Goal: Entertainment & Leisure: Consume media (video, audio)

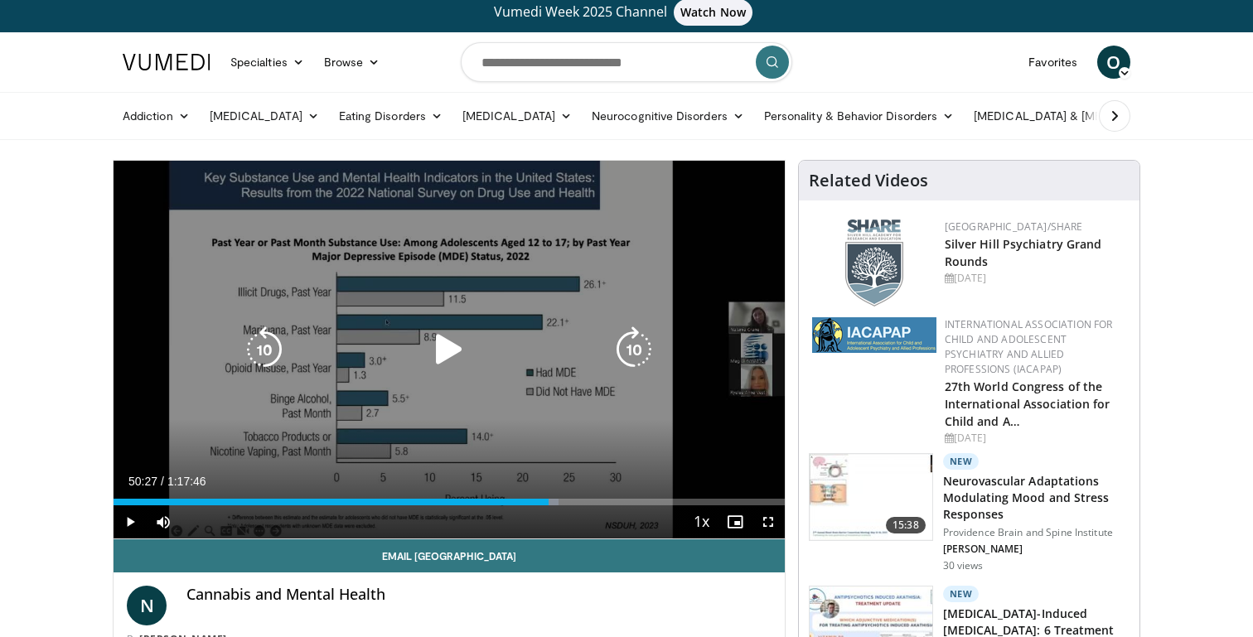
click at [414, 368] on div "10 seconds Tap to unmute" at bounding box center [449, 350] width 671 height 378
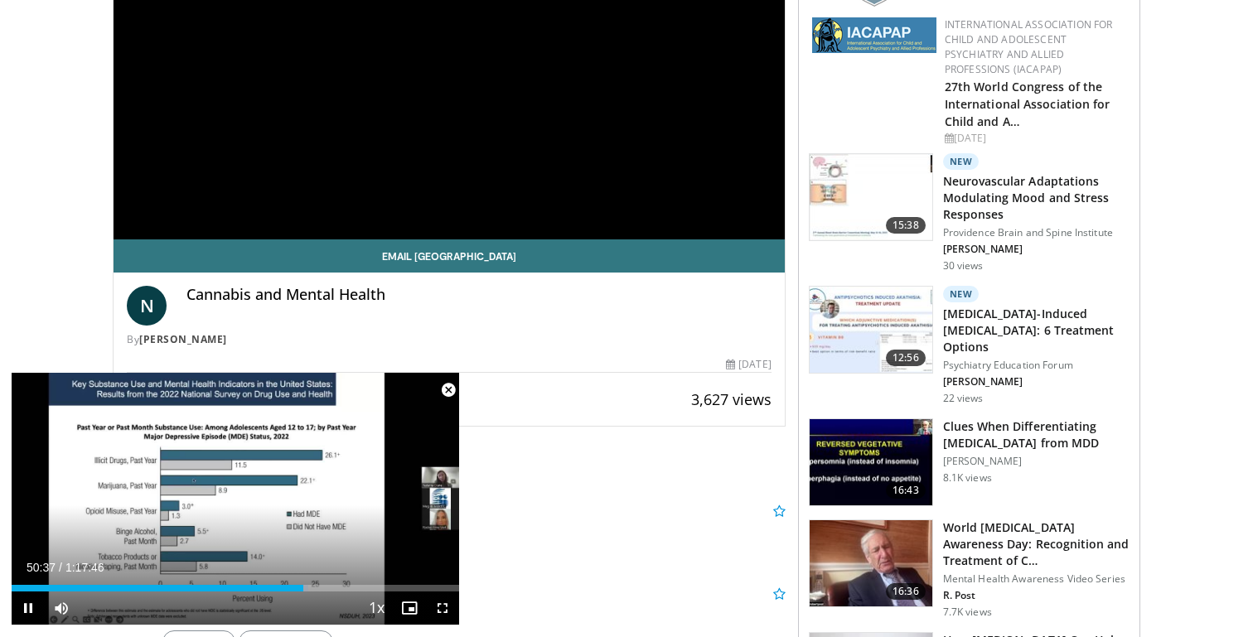
scroll to position [96, 0]
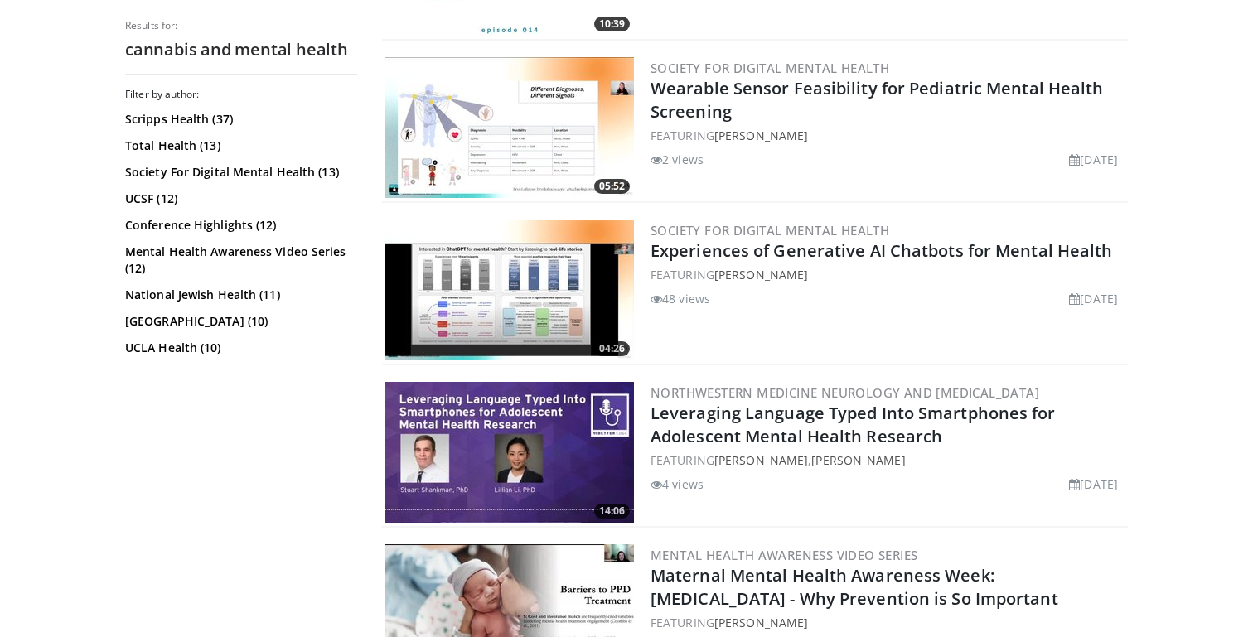
scroll to position [656, 0]
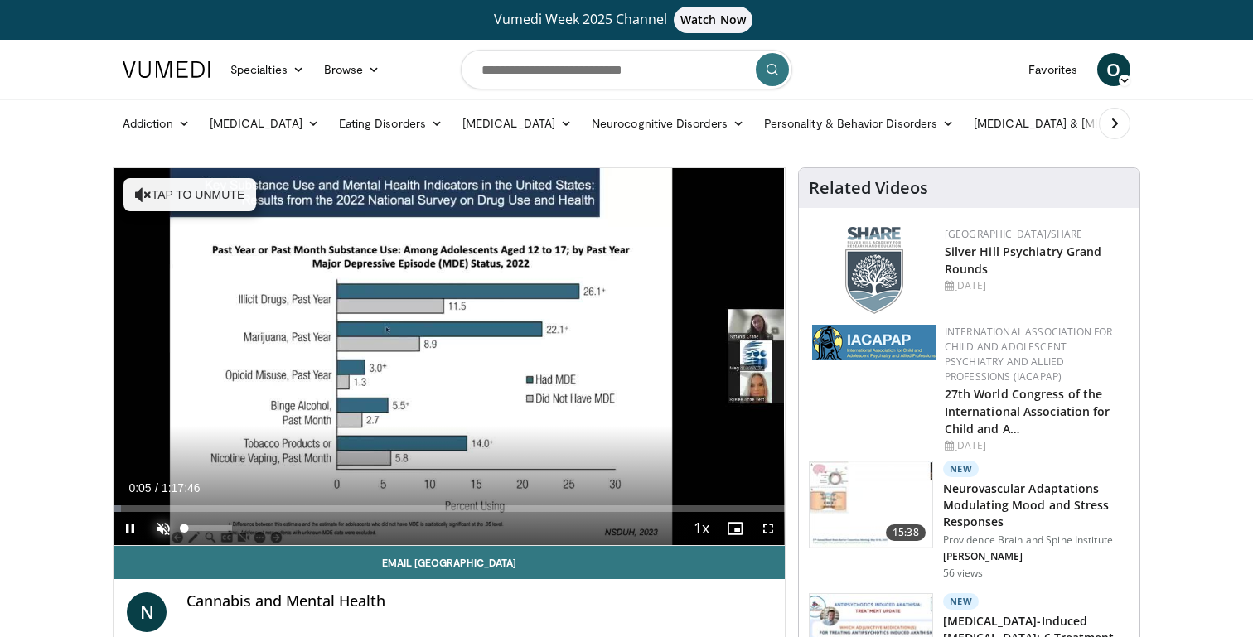
click at [167, 530] on span "Video Player" at bounding box center [163, 528] width 33 height 33
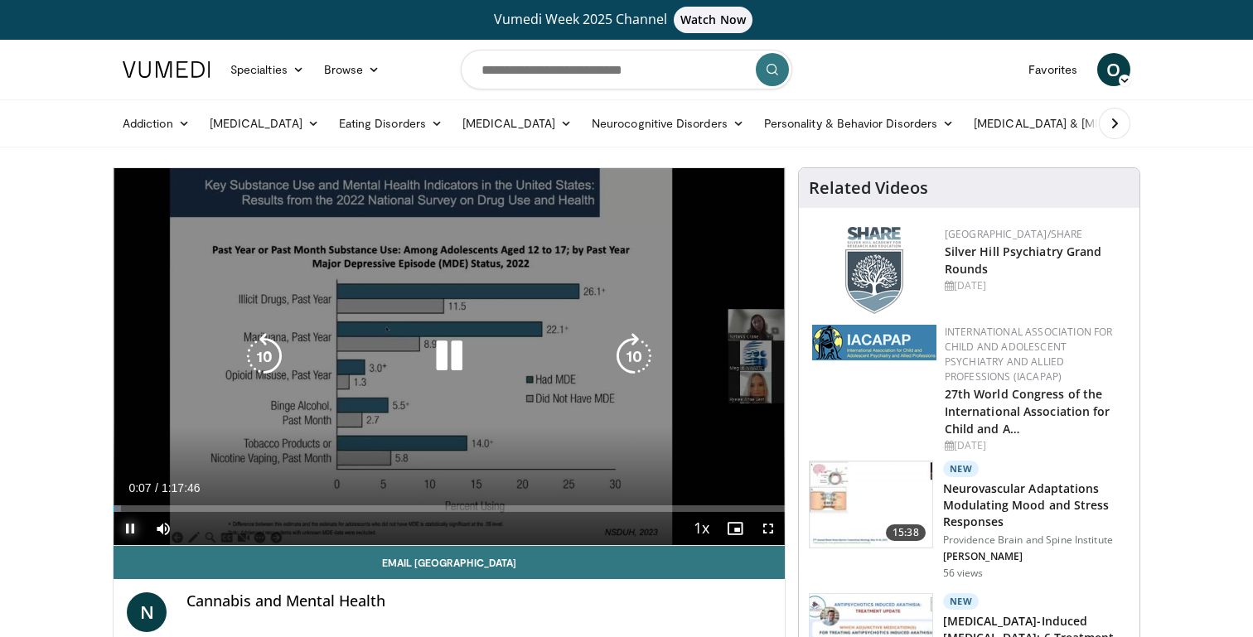
drag, startPoint x: 119, startPoint y: 513, endPoint x: 400, endPoint y: 509, distance: 281.0
click at [400, 512] on div "Current Time 0:07 / Duration 1:17:46 Pause Skip Backward Skip Forward Mute 100%…" at bounding box center [449, 528] width 671 height 33
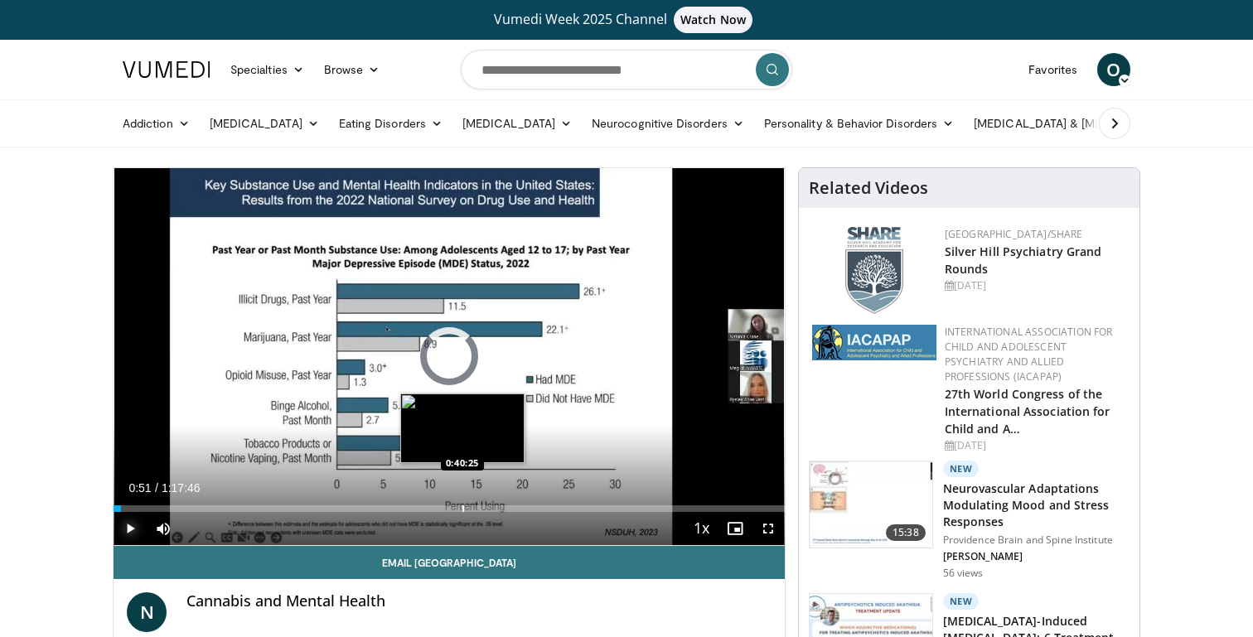
drag, startPoint x: 120, startPoint y: 510, endPoint x: 453, endPoint y: 509, distance: 333.2
click at [453, 509] on div "Loaded : 0.00% 0:40:25 0:40:25" at bounding box center [449, 509] width 671 height 7
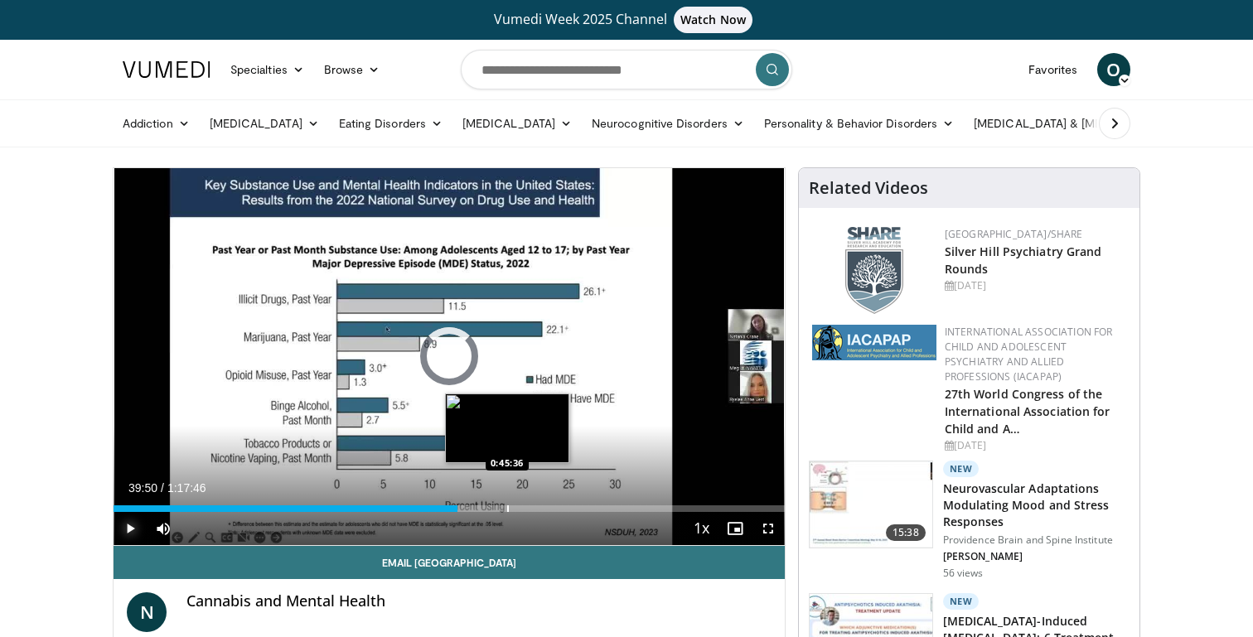
drag, startPoint x: 453, startPoint y: 509, endPoint x: 506, endPoint y: 507, distance: 53.1
click at [507, 507] on div "Loaded : 0.00% 0:45:36 0:45:36" at bounding box center [449, 509] width 671 height 7
drag, startPoint x: 506, startPoint y: 507, endPoint x: 488, endPoint y: 507, distance: 18.2
click at [488, 507] on div "Progress Bar" at bounding box center [489, 509] width 2 height 7
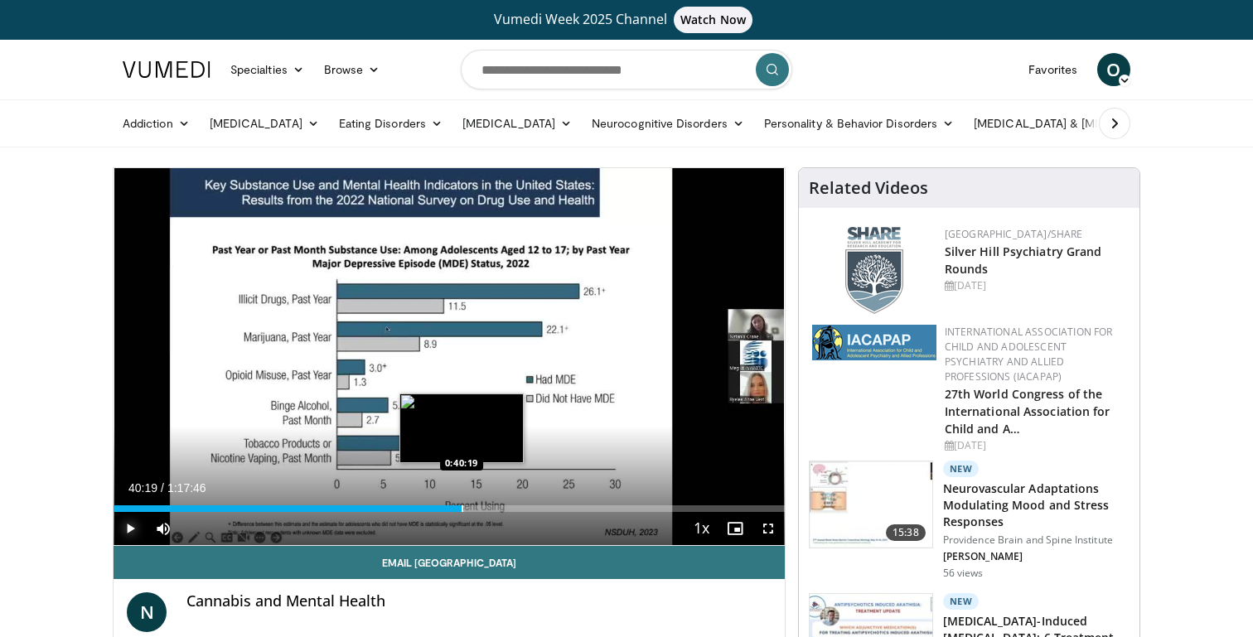
drag, startPoint x: 487, startPoint y: 507, endPoint x: 462, endPoint y: 506, distance: 25.7
click at [462, 506] on div "Progress Bar" at bounding box center [463, 509] width 2 height 7
drag, startPoint x: 461, startPoint y: 505, endPoint x: 432, endPoint y: 504, distance: 29.0
click at [432, 504] on div "Loaded : 48.25% 0:36:52 0:36:52" at bounding box center [449, 504] width 671 height 16
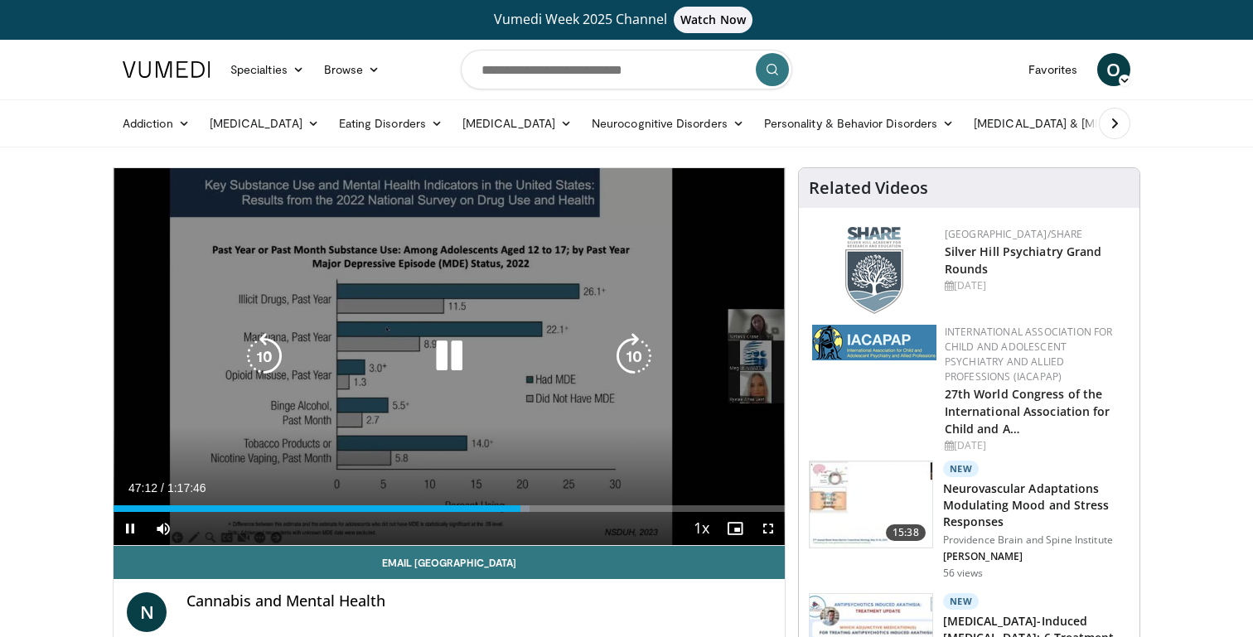
click at [515, 401] on div "10 seconds Tap to unmute" at bounding box center [449, 356] width 671 height 377
click at [525, 356] on div "Video Player" at bounding box center [449, 356] width 403 height 33
click at [456, 365] on icon "Video Player" at bounding box center [449, 356] width 46 height 46
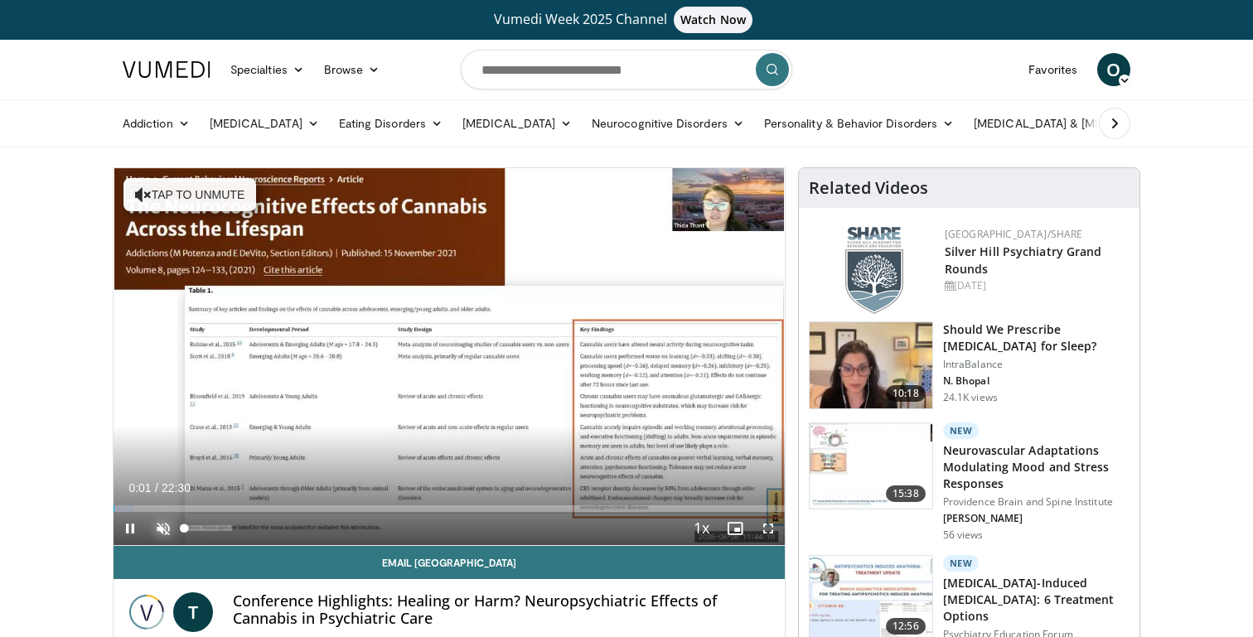
click at [155, 527] on span "Video Player" at bounding box center [163, 528] width 33 height 33
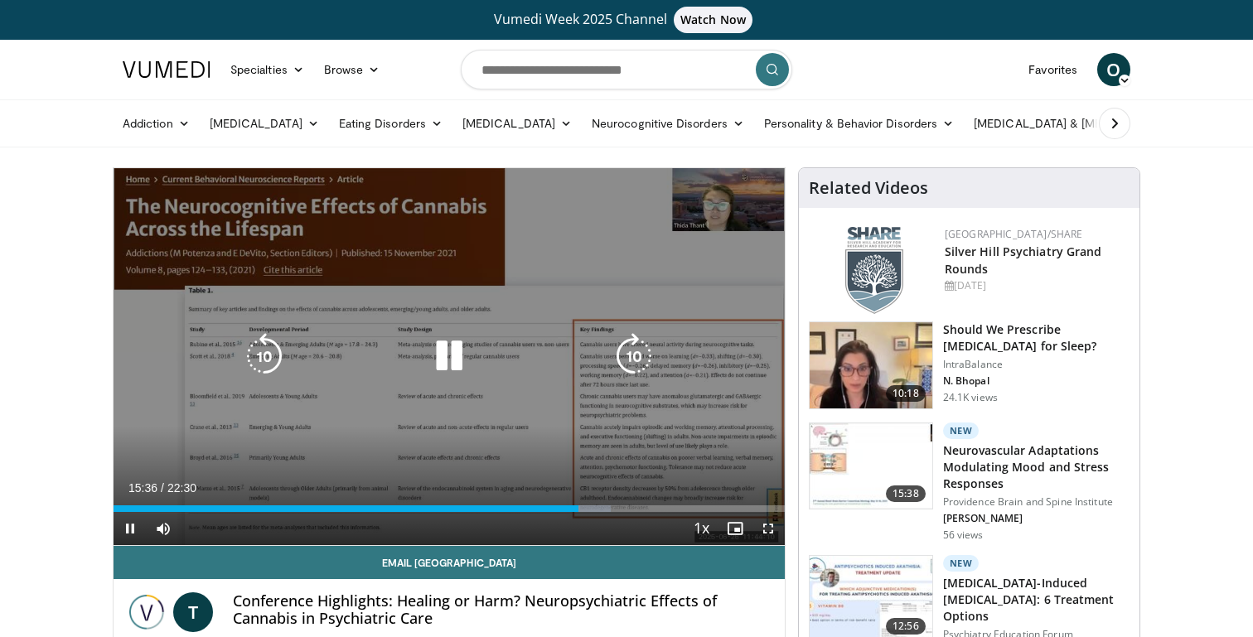
click at [451, 361] on icon "Video Player" at bounding box center [449, 356] width 46 height 46
